Goal: Transaction & Acquisition: Book appointment/travel/reservation

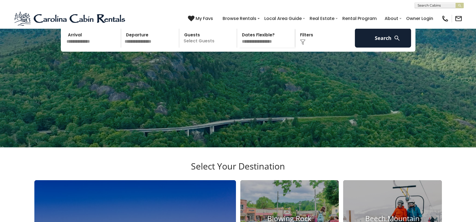
scroll to position [6, 0]
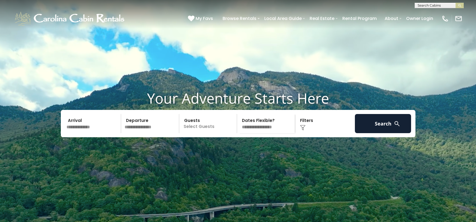
click at [91, 133] on input "text" at bounding box center [93, 123] width 56 height 19
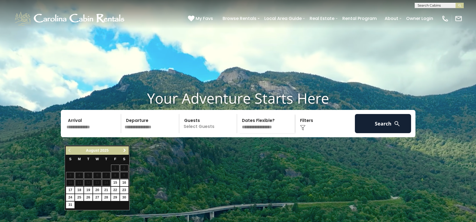
click at [124, 149] on span "Next" at bounding box center [125, 150] width 4 height 4
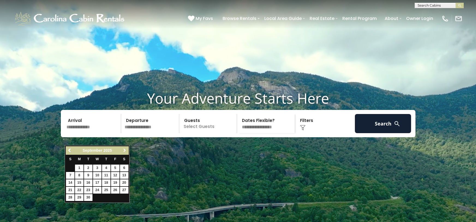
click at [124, 149] on span "Next" at bounding box center [125, 150] width 4 height 4
click at [105, 197] on link "30" at bounding box center [106, 197] width 8 height 7
type input "********"
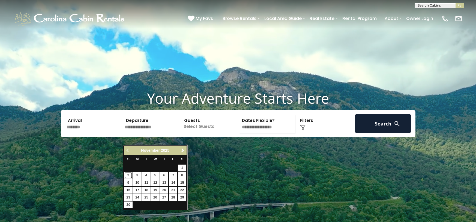
click at [128, 175] on link "2" at bounding box center [128, 175] width 8 height 7
type input "*******"
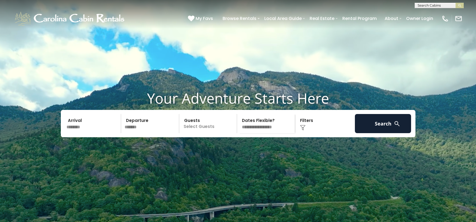
click at [205, 133] on p "Select Guests" at bounding box center [209, 123] width 56 height 19
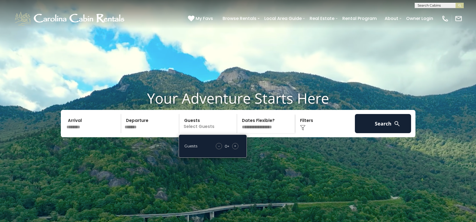
click at [234, 148] on span "+" at bounding box center [235, 145] width 2 height 5
click at [235, 148] on span "+" at bounding box center [235, 145] width 2 height 5
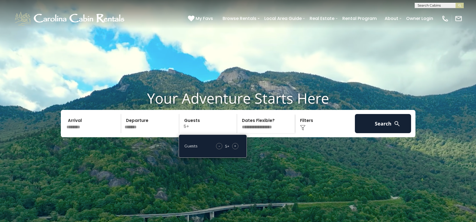
click at [235, 148] on span "+" at bounding box center [235, 145] width 2 height 5
click at [306, 133] on div "Click to Choose" at bounding box center [325, 123] width 56 height 19
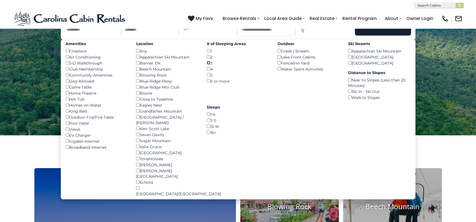
scroll to position [104, 0]
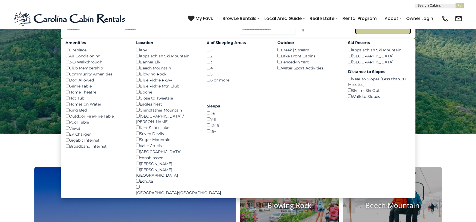
click at [382, 34] on button "Search" at bounding box center [383, 24] width 56 height 19
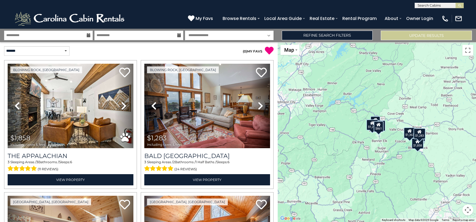
drag, startPoint x: 410, startPoint y: 139, endPoint x: 399, endPoint y: 145, distance: 12.6
click at [399, 145] on div "$1,858 $1,283 $899 $1,131 $1,262 $1,121 $861 $1,363" at bounding box center [377, 132] width 198 height 180
click at [468, 51] on button "Toggle fullscreen view" at bounding box center [468, 50] width 11 height 11
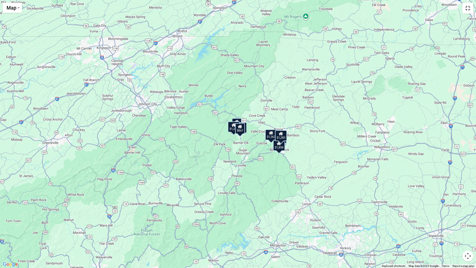
click at [467, 9] on button "Toggle fullscreen view" at bounding box center [468, 8] width 11 height 11
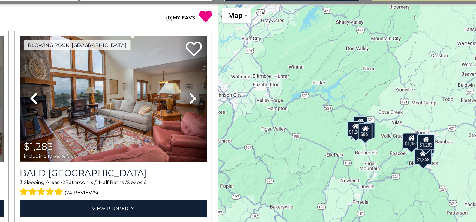
drag, startPoint x: 400, startPoint y: 120, endPoint x: 392, endPoint y: 126, distance: 9.6
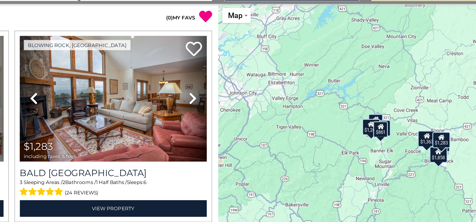
drag, startPoint x: 392, startPoint y: 126, endPoint x: 413, endPoint y: 120, distance: 22.1
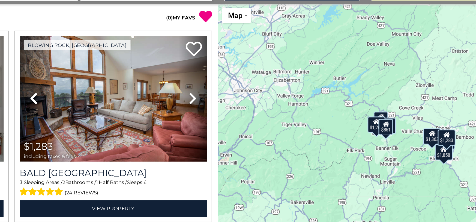
drag, startPoint x: 415, startPoint y: 119, endPoint x: 408, endPoint y: 123, distance: 8.6
click at [408, 123] on div "$1,858 $1,283 $899 $1,131 $1,262 $1,121 $861 $1,363" at bounding box center [377, 132] width 198 height 180
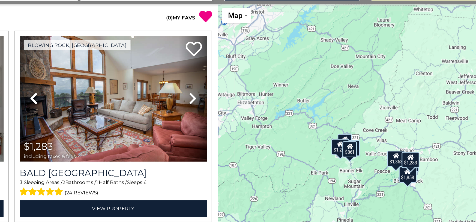
drag, startPoint x: 408, startPoint y: 123, endPoint x: 446, endPoint y: 111, distance: 40.4
click at [446, 111] on div "$1,858 $1,283 $899 $1,131 $1,262 $1,121 $861 $1,363" at bounding box center [377, 132] width 198 height 180
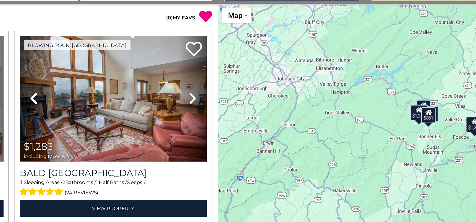
drag, startPoint x: 216, startPoint y: 51, endPoint x: 284, endPoint y: 82, distance: 75.0
click at [310, 91] on div "**********" at bounding box center [238, 125] width 476 height 193
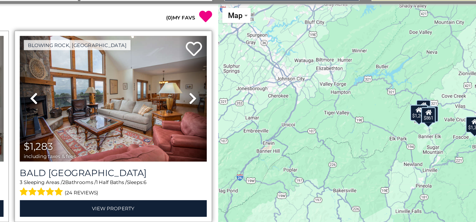
click at [273, 103] on div "Blowing Rock, [GEOGRAPHIC_DATA] Previous Next" at bounding box center [207, 124] width 133 height 129
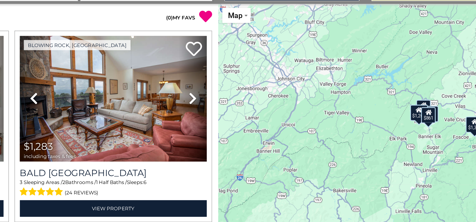
click at [322, 103] on div "$1,858 $1,283 $899 $1,131 $1,262 $1,121 $861 $1,363" at bounding box center [377, 132] width 198 height 180
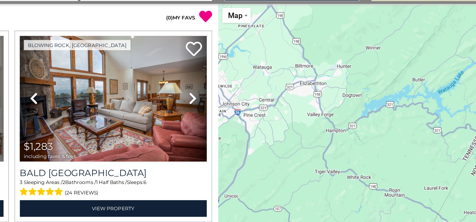
drag, startPoint x: 322, startPoint y: 102, endPoint x: 300, endPoint y: 116, distance: 25.6
click at [300, 116] on div "$1,858 $1,283 $899 $1,131 $1,262 $1,121 $861 $1,363" at bounding box center [377, 132] width 198 height 180
